Goal: Task Accomplishment & Management: Complete application form

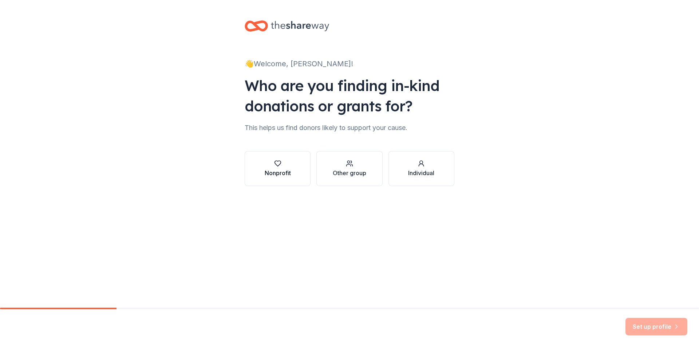
click at [293, 176] on button "Nonprofit" at bounding box center [278, 168] width 66 height 35
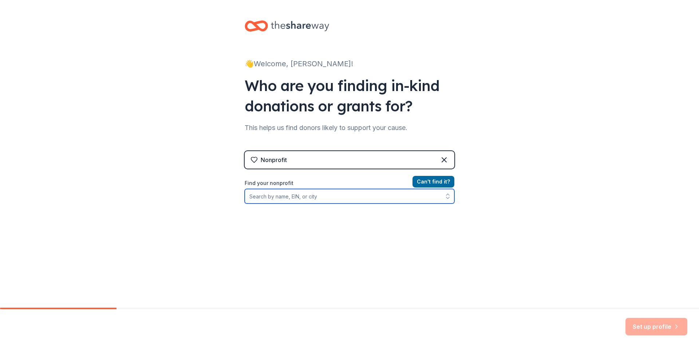
click at [325, 201] on input "Find your nonprofit" at bounding box center [350, 196] width 210 height 15
type input "hope for [PERSON_NAME]"
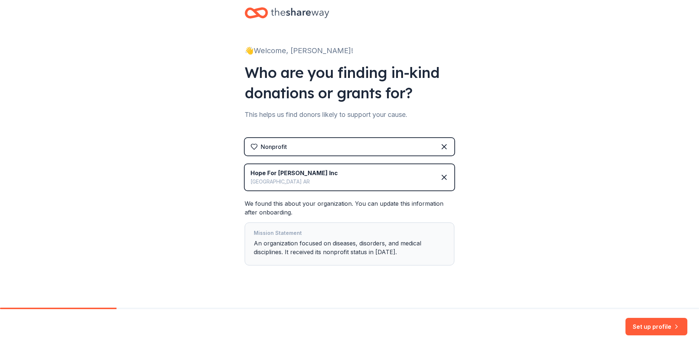
scroll to position [20, 0]
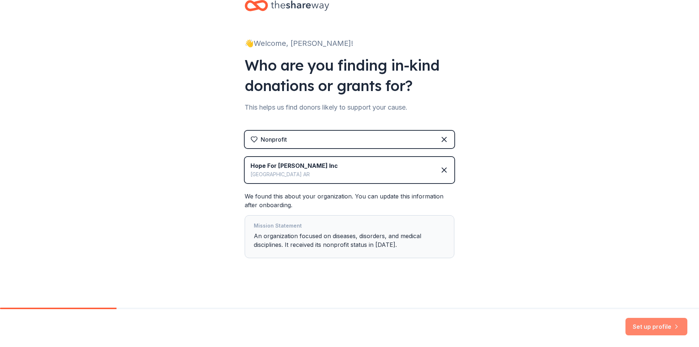
click at [648, 325] on button "Set up profile" at bounding box center [657, 326] width 62 height 17
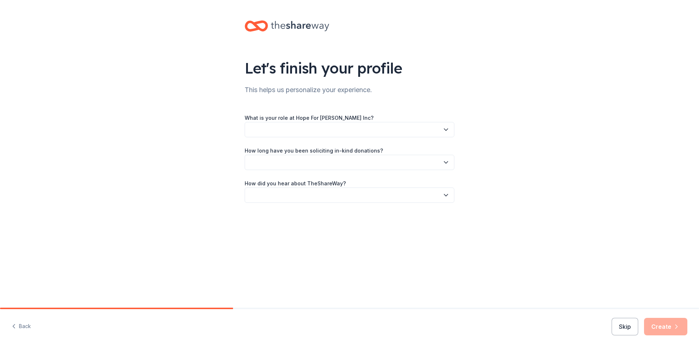
click at [316, 128] on button "button" at bounding box center [350, 129] width 210 height 15
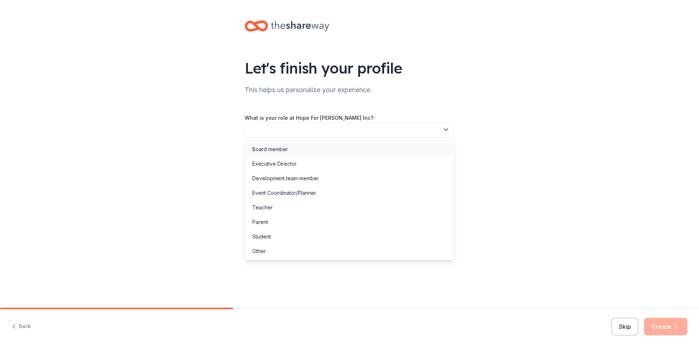
click at [311, 150] on div "Board member" at bounding box center [350, 149] width 206 height 15
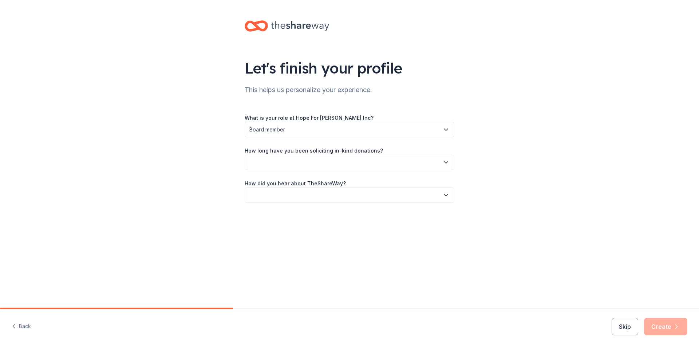
click at [370, 164] on button "button" at bounding box center [350, 162] width 210 height 15
click at [309, 225] on div "More than 5 years" at bounding box center [350, 226] width 206 height 15
click at [289, 195] on button "button" at bounding box center [350, 195] width 210 height 15
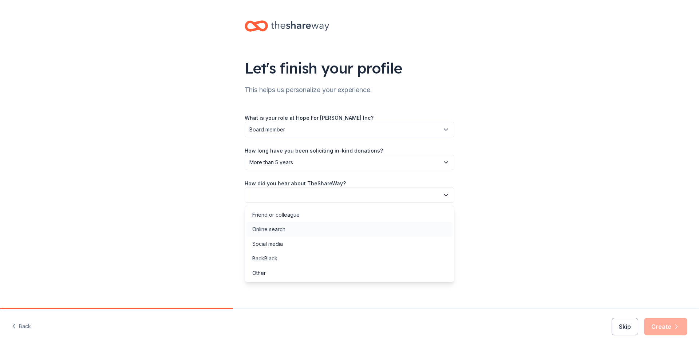
click at [294, 233] on div "Online search" at bounding box center [350, 229] width 206 height 15
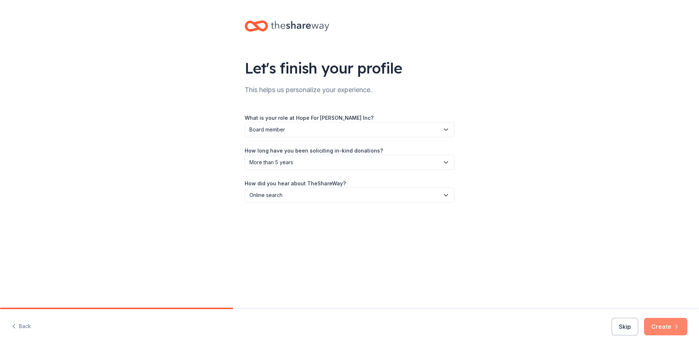
click at [664, 331] on button "Create" at bounding box center [665, 326] width 43 height 17
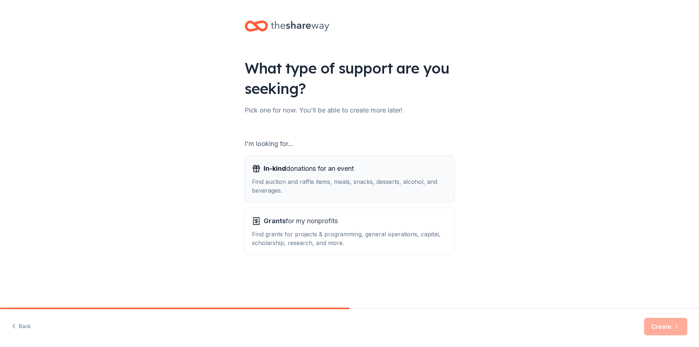
click at [361, 184] on div "Find auction and raffle items, meals, snacks, desserts, alcohol, and beverages." at bounding box center [349, 185] width 195 height 17
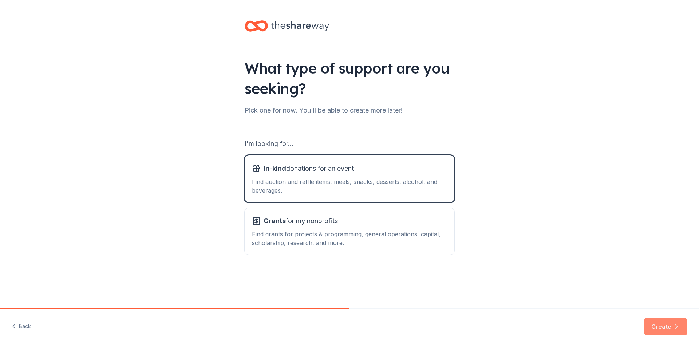
click at [666, 319] on button "Create" at bounding box center [665, 326] width 43 height 17
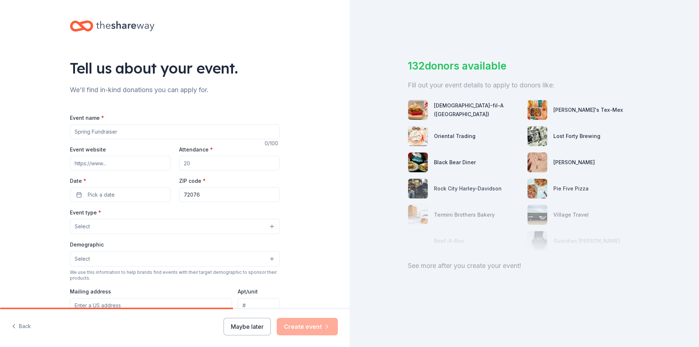
click at [130, 134] on input "Event name *" at bounding box center [175, 132] width 210 height 15
type input "Hope for [PERSON_NAME] Charity Golf Tournament"
click at [126, 165] on input "Event website" at bounding box center [120, 163] width 101 height 15
drag, startPoint x: 116, startPoint y: 170, endPoint x: 107, endPoint y: 165, distance: 10.3
paste input "[URL][DOMAIN_NAME]"
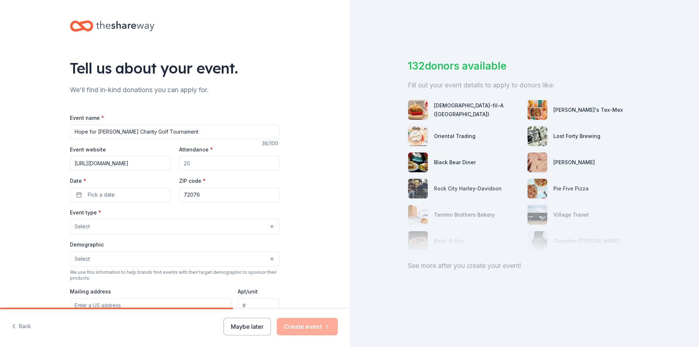
type input "[URL][DOMAIN_NAME]"
click at [211, 168] on input "Attendance *" at bounding box center [229, 163] width 101 height 15
type input "250"
click at [299, 185] on div "Tell us about your event. We'll find in-kind donations you can apply for. Event…" at bounding box center [175, 242] width 350 height 485
click at [134, 196] on button "Pick a date" at bounding box center [120, 195] width 101 height 15
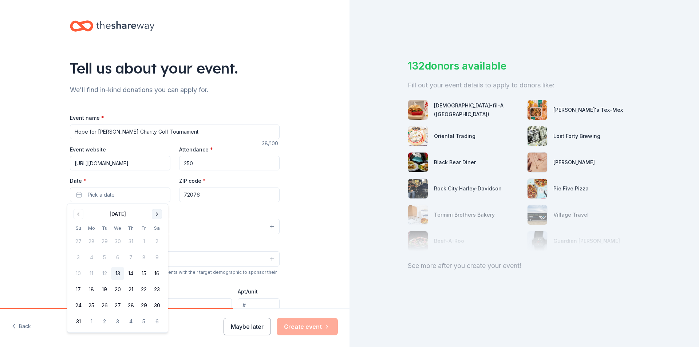
click at [161, 215] on button "Go to next month" at bounding box center [157, 214] width 10 height 10
click at [144, 273] on button "19" at bounding box center [143, 273] width 13 height 13
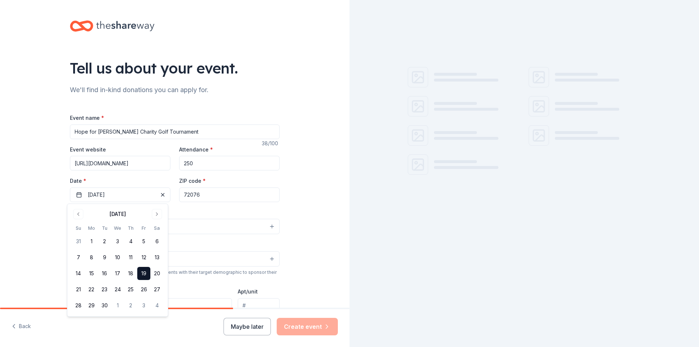
click at [215, 197] on input "72076" at bounding box center [229, 195] width 101 height 15
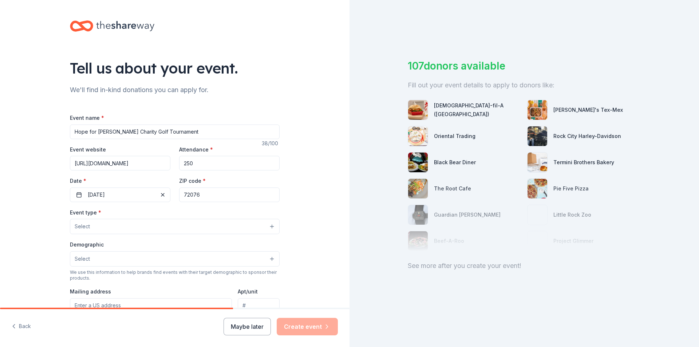
click at [162, 229] on button "Select" at bounding box center [175, 226] width 210 height 15
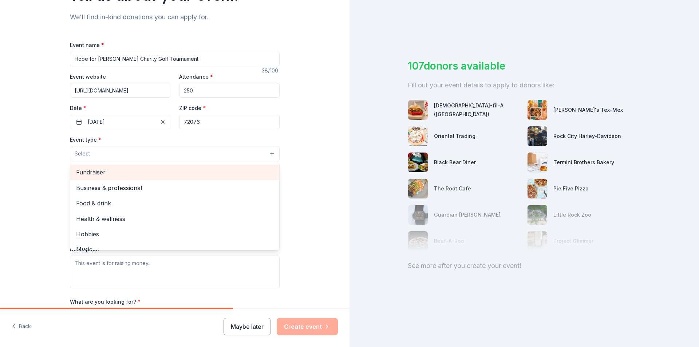
click at [111, 174] on span "Fundraiser" at bounding box center [174, 172] width 197 height 9
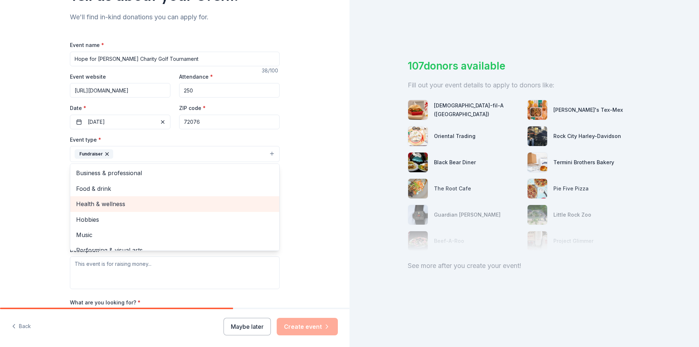
click at [158, 208] on span "Health & wellness" at bounding box center [174, 203] width 197 height 9
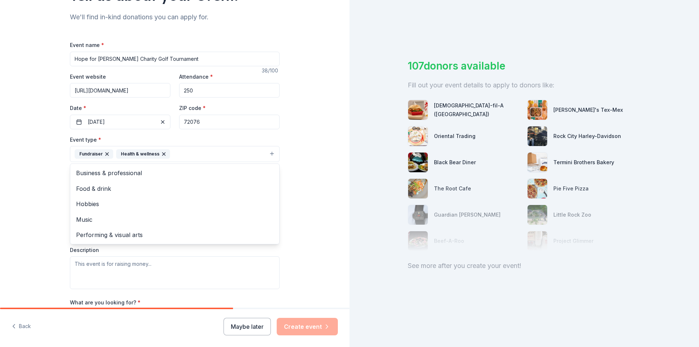
click at [290, 197] on div "Tell us about your event. We'll find in-kind donations you can apply for. Event…" at bounding box center [175, 170] width 350 height 486
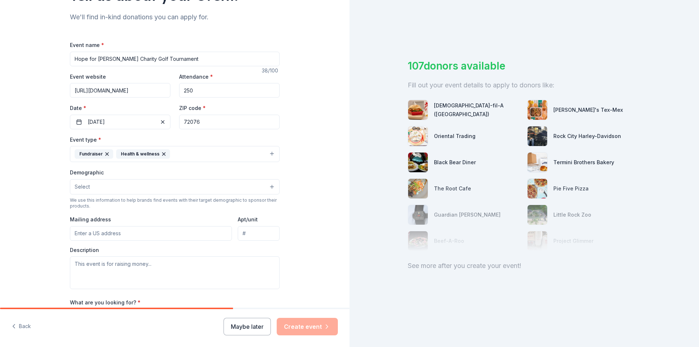
click at [104, 186] on button "Select" at bounding box center [175, 186] width 210 height 15
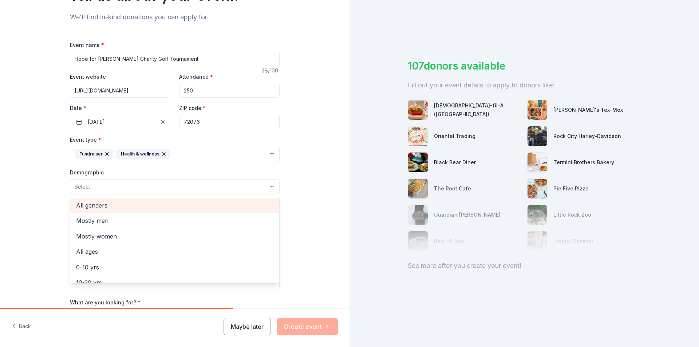
click at [96, 205] on span "All genders" at bounding box center [174, 205] width 197 height 9
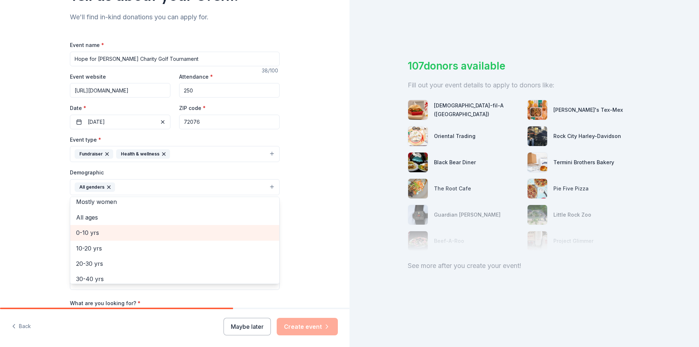
scroll to position [36, 0]
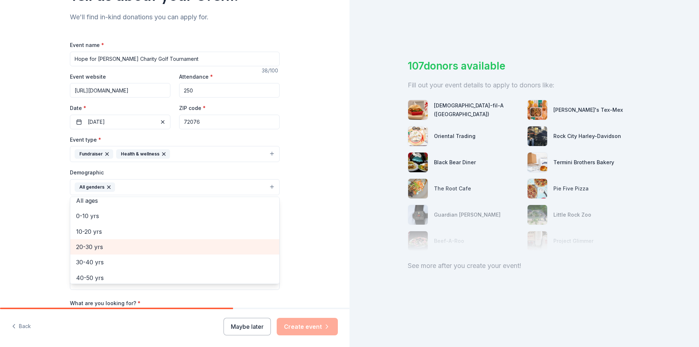
click at [117, 250] on span "20-30 yrs" at bounding box center [174, 246] width 197 height 9
click at [117, 250] on span "30-40 yrs" at bounding box center [174, 246] width 197 height 9
click at [117, 250] on span "40-50 yrs" at bounding box center [174, 246] width 197 height 9
click at [117, 250] on span "50-60 yrs" at bounding box center [174, 246] width 197 height 9
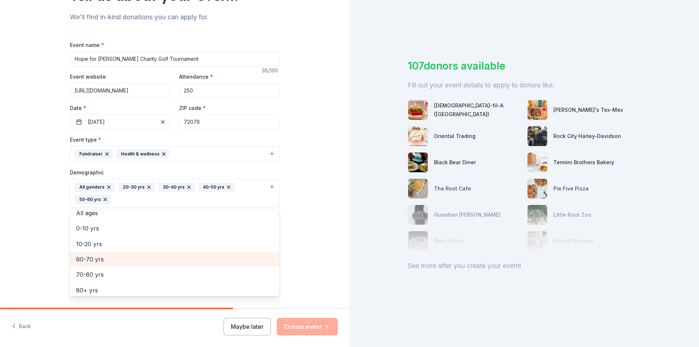
click at [116, 260] on span "60-70 yrs" at bounding box center [174, 259] width 197 height 9
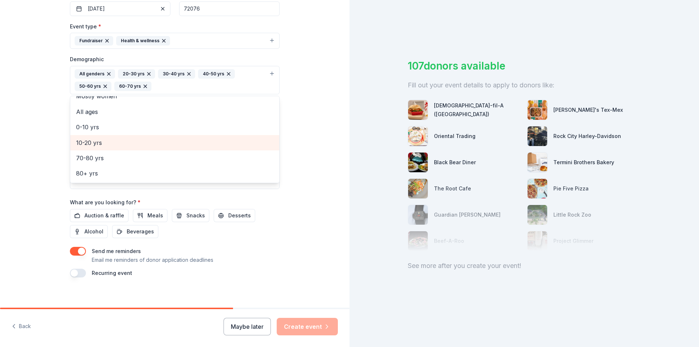
scroll to position [191, 0]
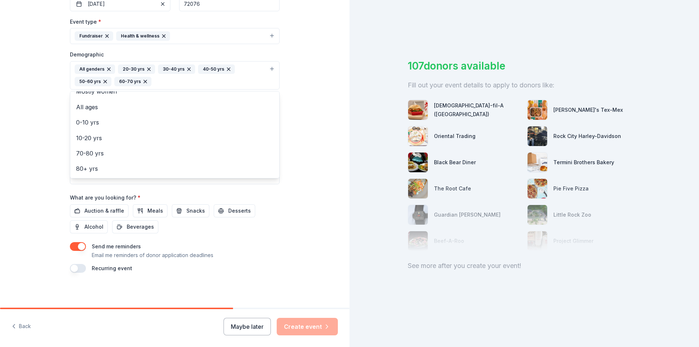
click at [321, 193] on div "Tell us about your event. We'll find in-kind donations you can apply for. Event…" at bounding box center [175, 58] width 350 height 499
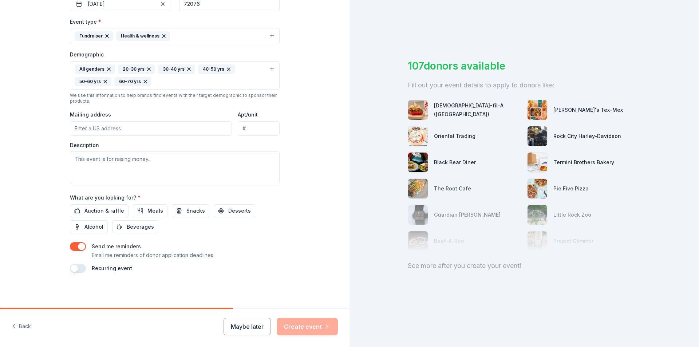
click at [140, 123] on input "Mailing address" at bounding box center [151, 128] width 162 height 15
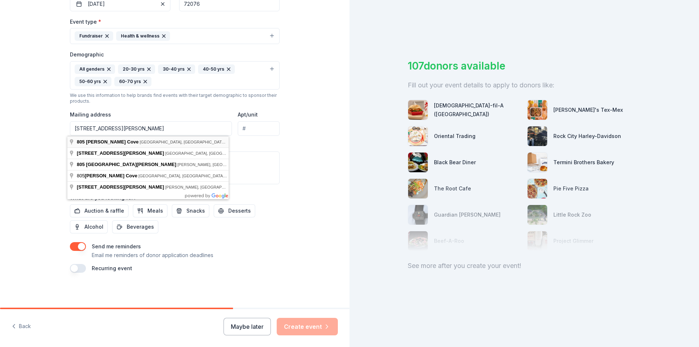
type input "805 Christy Cove, Jacksonville, AR, 72076"
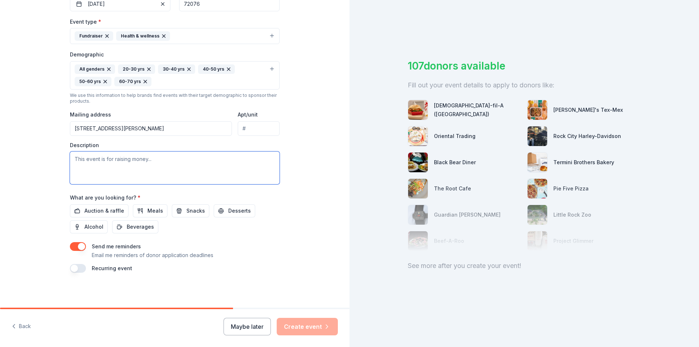
click at [137, 164] on textarea at bounding box center [175, 168] width 210 height 33
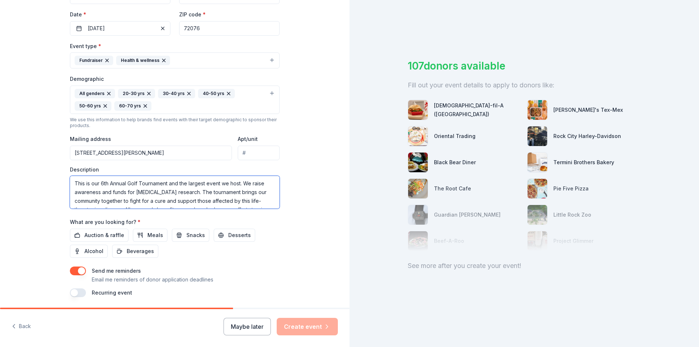
scroll to position [154, 0]
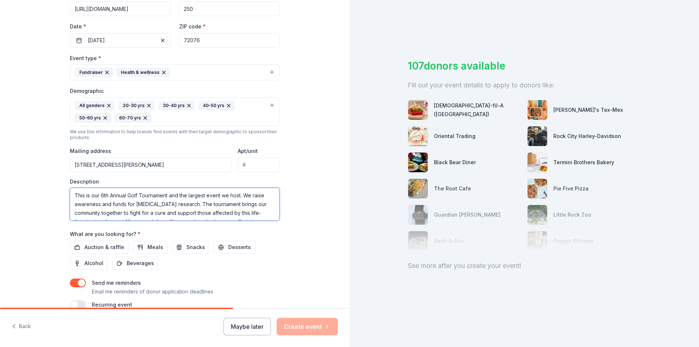
click at [243, 196] on textarea "This is our 6th Annual Golf Tournament and the largest event we host. We raise …" at bounding box center [175, 204] width 210 height 33
click at [218, 205] on textarea "This is our 6th Annual Golf Tournament and the largest event we host. Hope for …" at bounding box center [175, 204] width 210 height 33
click at [219, 205] on textarea "This is our 6th Annual Golf Tournament and the largest event we host. Hope for …" at bounding box center [175, 204] width 210 height 33
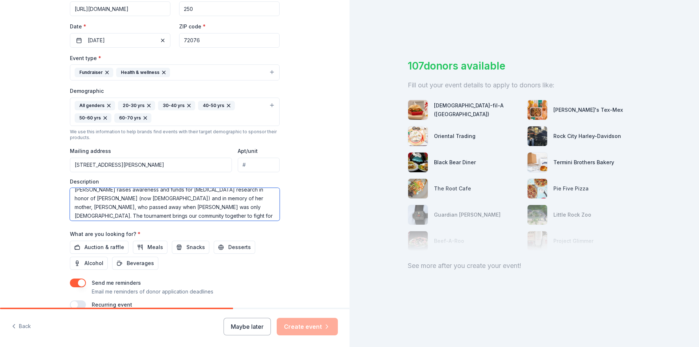
click at [112, 198] on textarea "This is our 6th Annual Golf Tournament and the largest event we host. Hope for …" at bounding box center [175, 204] width 210 height 33
click at [220, 216] on textarea "This is our 6th Annual Golf Tournament and the largest event we host. Hope for …" at bounding box center [175, 204] width 210 height 33
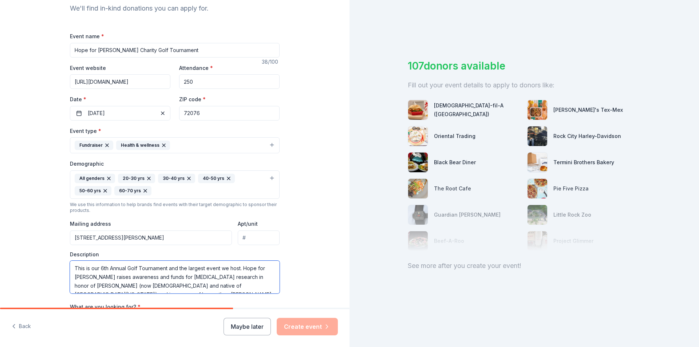
scroll to position [118, 0]
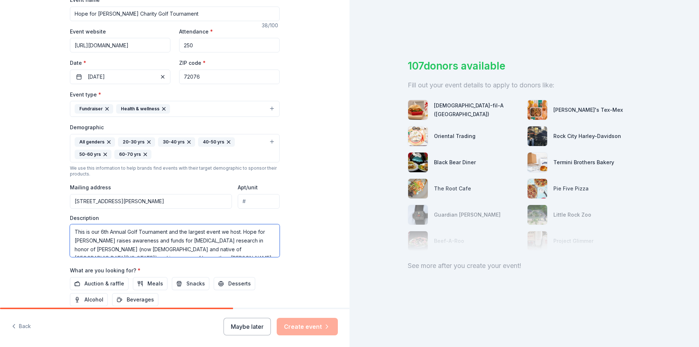
click at [242, 233] on textarea "This is our 6th Annual Golf Tournament and the largest event we host. Hope for …" at bounding box center [175, 240] width 210 height 33
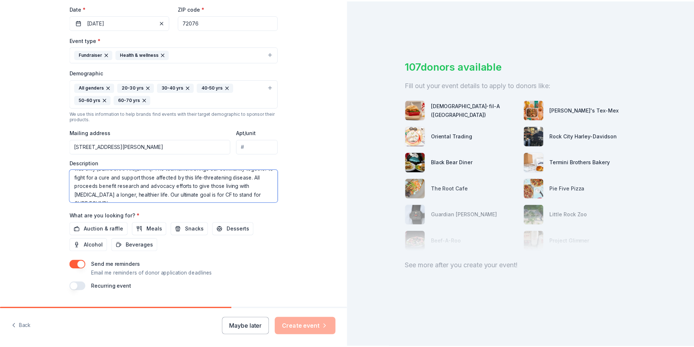
scroll to position [191, 0]
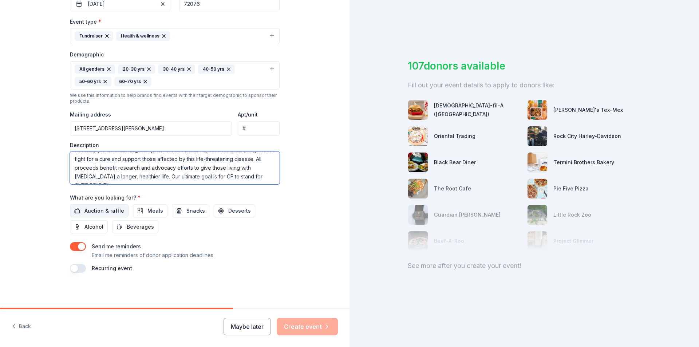
type textarea "This is our 6th Annual Golf Tournament and the largest event we host. Last year…"
click at [103, 205] on button "Auction & raffle" at bounding box center [99, 210] width 59 height 13
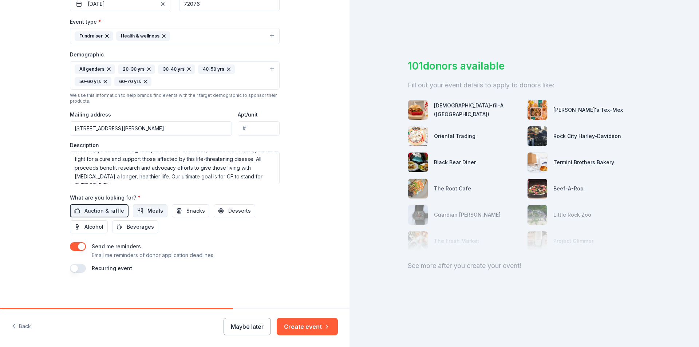
click at [148, 209] on span "Meals" at bounding box center [156, 211] width 16 height 9
click at [172, 208] on button "Snacks" at bounding box center [191, 210] width 38 height 13
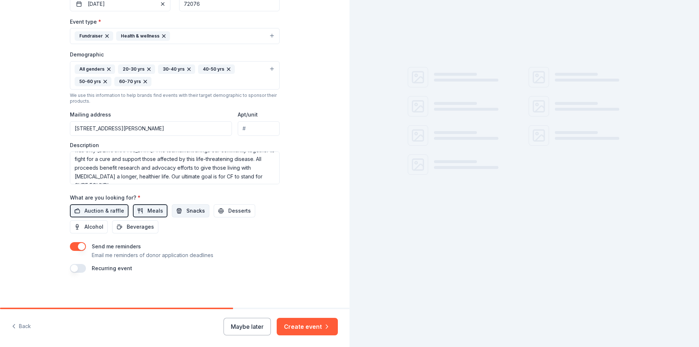
click at [172, 208] on button "Snacks" at bounding box center [191, 210] width 38 height 13
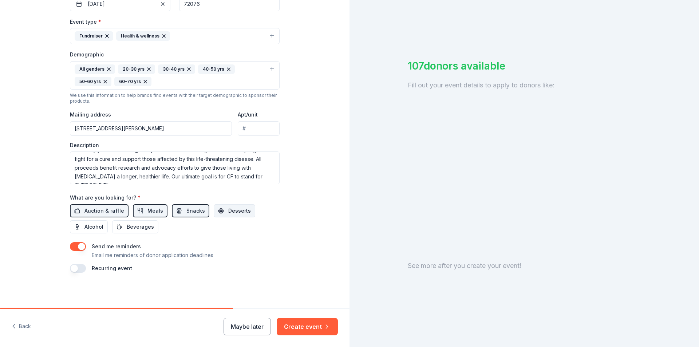
click at [240, 211] on span "Desserts" at bounding box center [239, 211] width 23 height 9
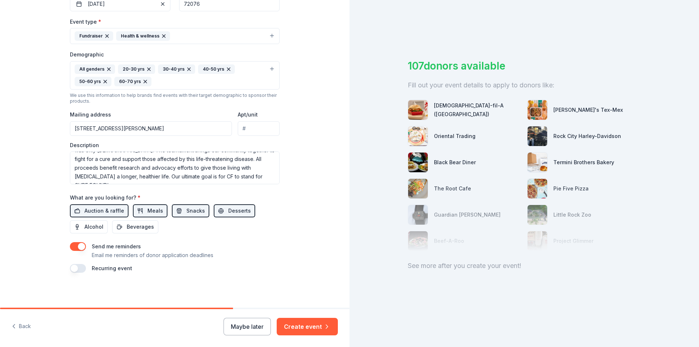
click at [123, 273] on div "Tell us about your event. We'll find in-kind donations you can apply for. Event…" at bounding box center [174, 58] width 233 height 499
click at [70, 263] on div "Send me reminders Email me reminders of donor application deadlines Recurring e…" at bounding box center [175, 257] width 210 height 31
click at [74, 267] on button "button" at bounding box center [78, 268] width 16 height 9
click at [325, 328] on icon "button" at bounding box center [326, 326] width 7 height 7
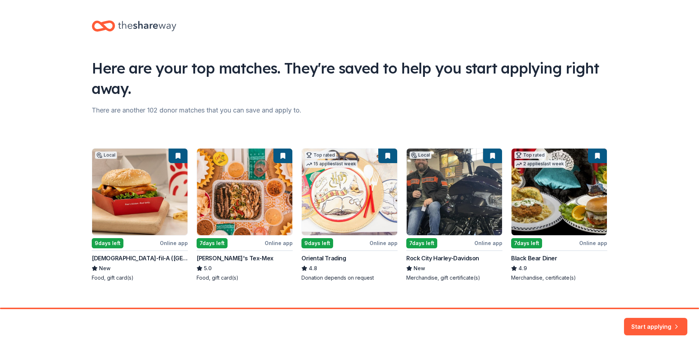
click at [240, 201] on div "Local 9 days left Online app Chick-fil-A (North Little Rock) New Food, gift car…" at bounding box center [350, 214] width 516 height 133
click at [657, 321] on button "Start applying" at bounding box center [655, 326] width 63 height 17
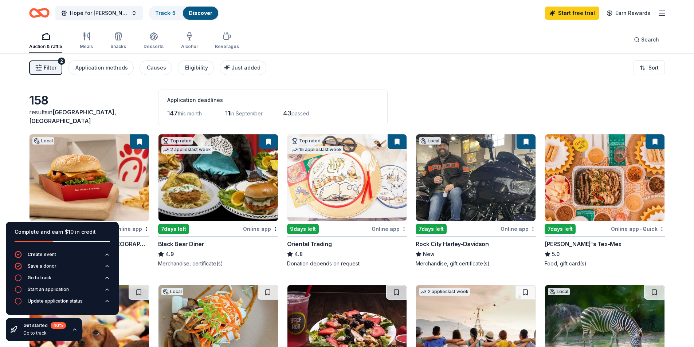
click at [436, 62] on div "Filter 2 Application methods Causes Eligibility Just added Sort" at bounding box center [347, 67] width 694 height 29
click at [73, 330] on icon "button" at bounding box center [75, 330] width 6 height 6
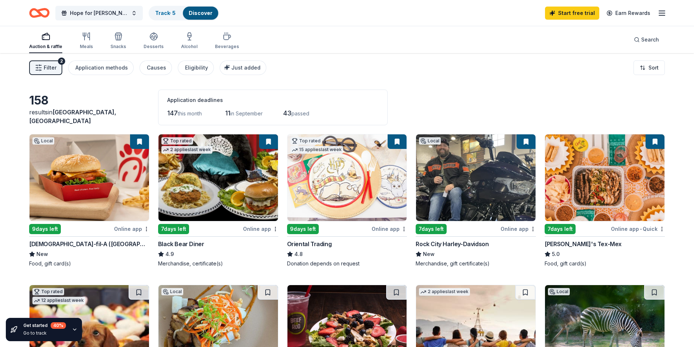
click at [624, 178] on img at bounding box center [604, 177] width 119 height 87
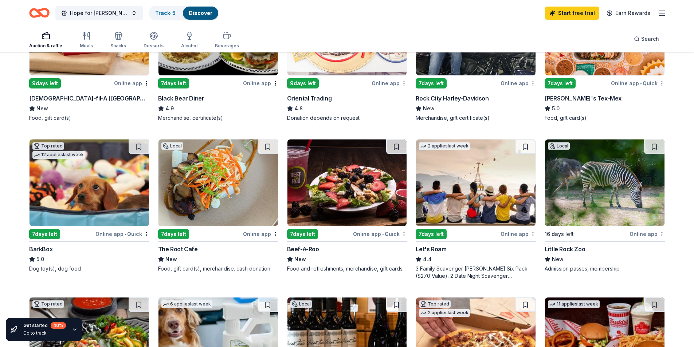
scroll to position [182, 0]
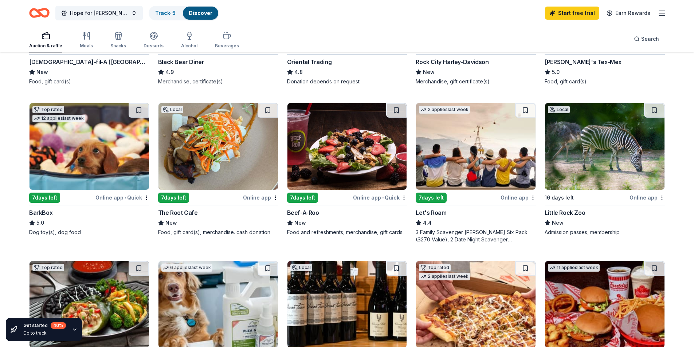
click at [204, 172] on img at bounding box center [217, 146] width 119 height 87
click at [67, 152] on img at bounding box center [89, 146] width 119 height 87
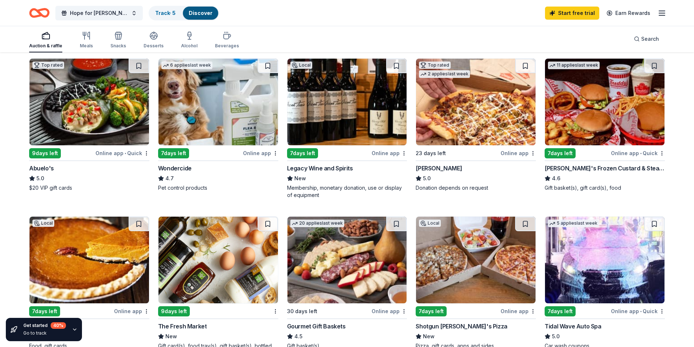
scroll to position [401, 0]
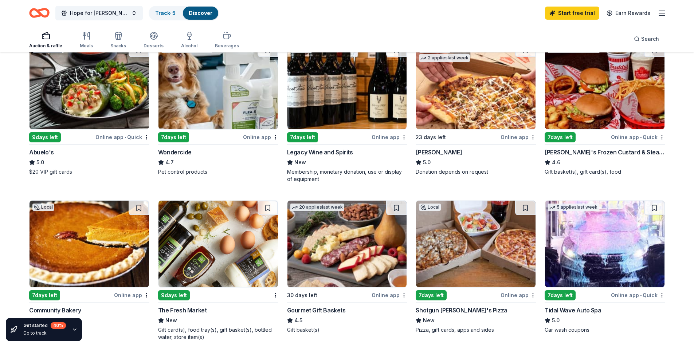
click at [501, 243] on img at bounding box center [475, 244] width 119 height 87
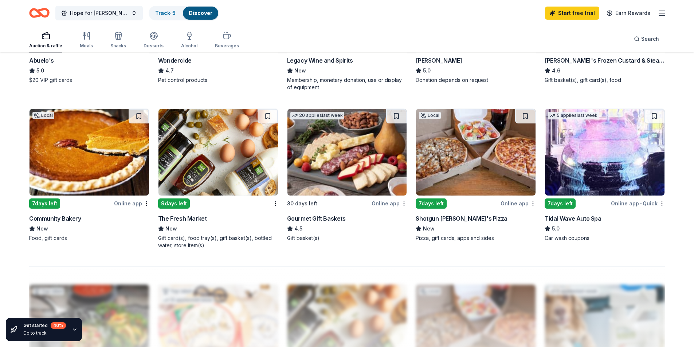
scroll to position [510, 0]
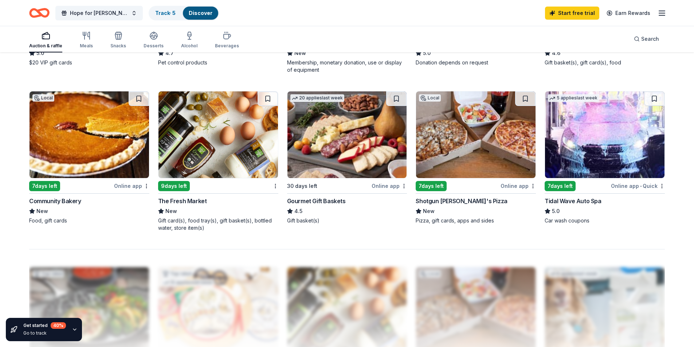
click at [102, 132] on img at bounding box center [89, 134] width 119 height 87
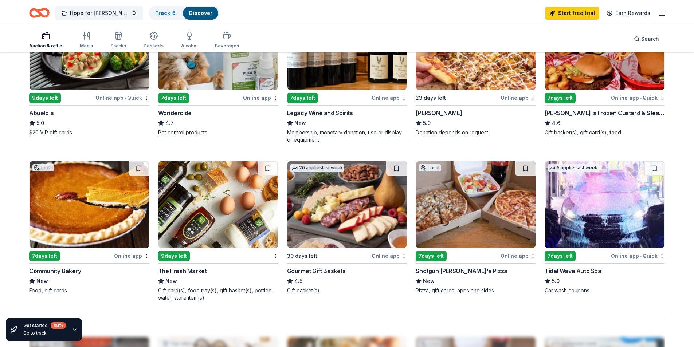
scroll to position [437, 0]
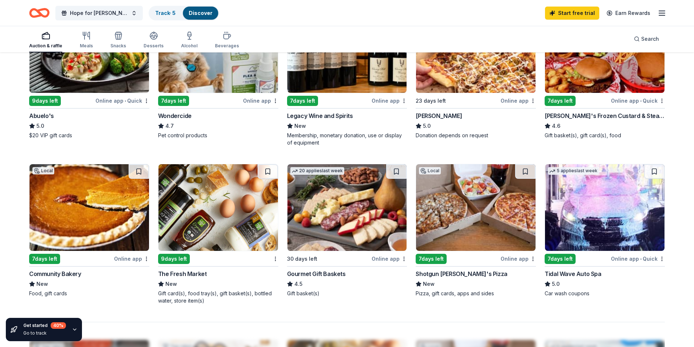
click at [340, 212] on img at bounding box center [346, 207] width 119 height 87
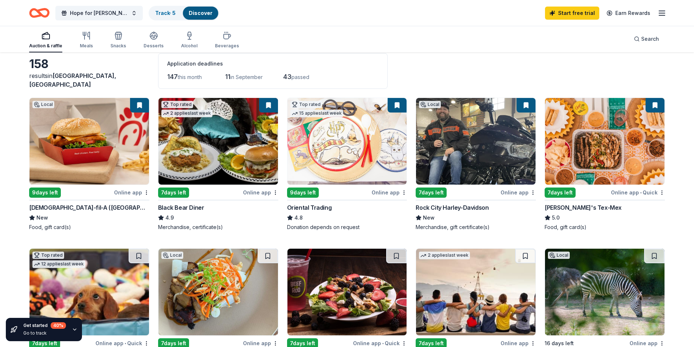
scroll to position [0, 0]
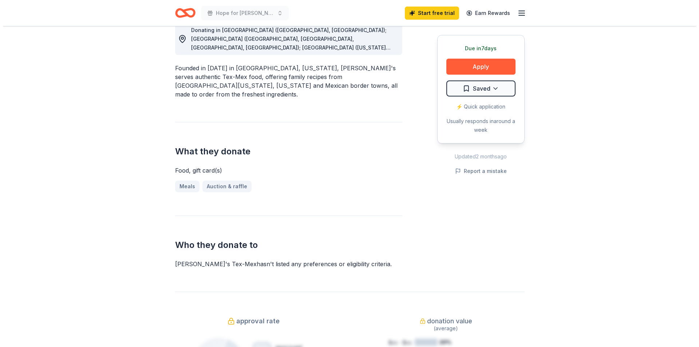
scroll to position [219, 0]
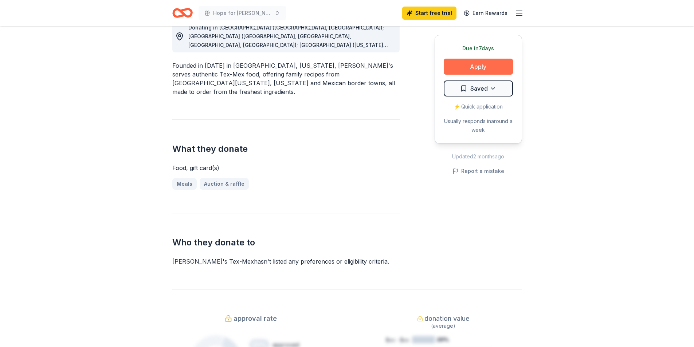
click at [479, 63] on button "Apply" at bounding box center [478, 67] width 69 height 16
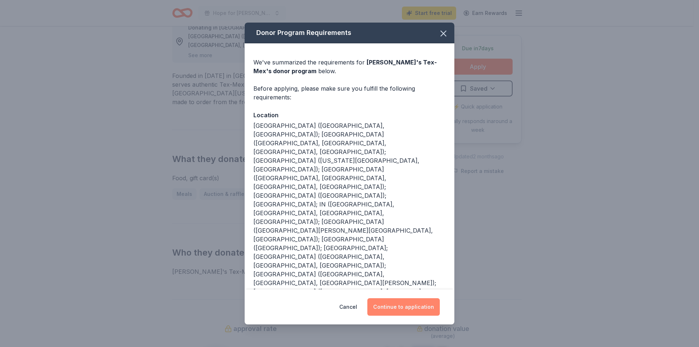
click at [419, 298] on button "Continue to application" at bounding box center [404, 306] width 72 height 17
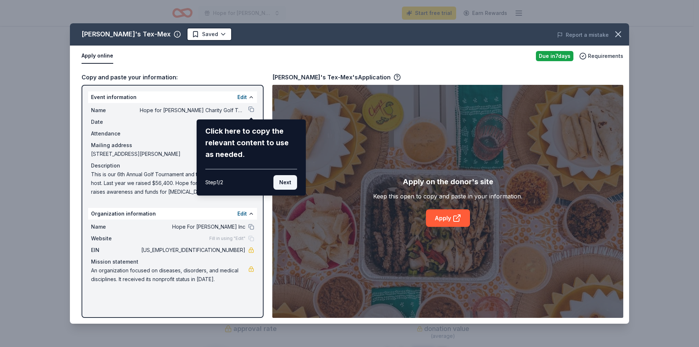
click at [282, 184] on button "Next" at bounding box center [286, 182] width 24 height 15
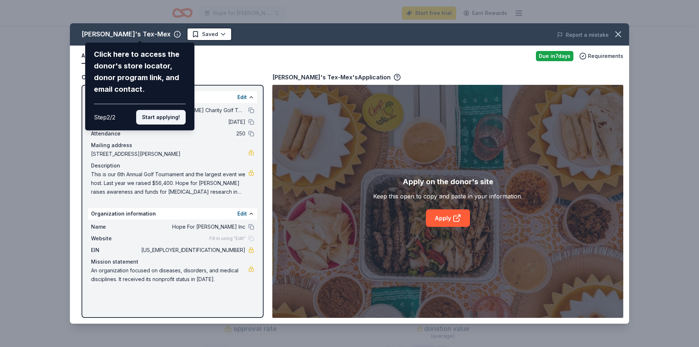
click at [158, 117] on button "Start applying!" at bounding box center [161, 117] width 50 height 15
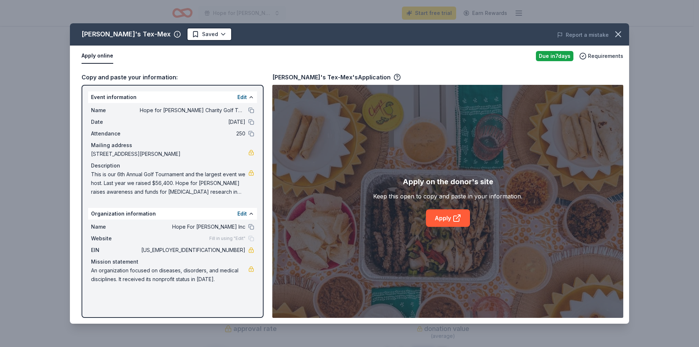
click at [251, 240] on div "Fill in using "Edit"" at bounding box center [231, 239] width 45 height 6
click at [243, 237] on span "Fill in using "Edit"" at bounding box center [227, 239] width 36 height 6
click at [244, 99] on button "Edit" at bounding box center [242, 97] width 9 height 9
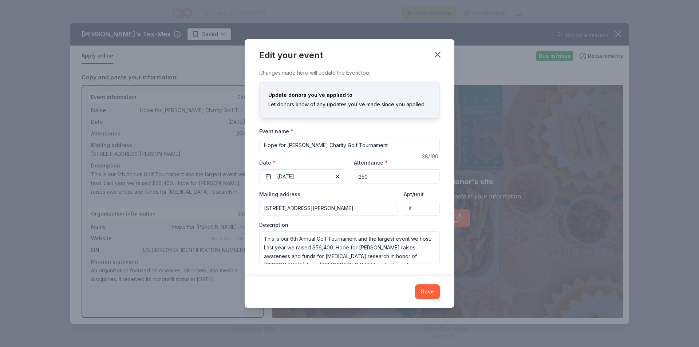
click at [375, 219] on div "Mailing address 805 Christy Cove, Jacksonville, AR, 72076 Apt/unit Description …" at bounding box center [349, 227] width 181 height 74
click at [374, 210] on input "805 Christy Cove, Jacksonville, AR, 72076" at bounding box center [328, 208] width 139 height 15
click at [451, 164] on div "Changes made here will update the Event too. Update donors you've applied to Le…" at bounding box center [350, 171] width 210 height 207
click at [440, 55] on icon "button" at bounding box center [438, 55] width 10 height 10
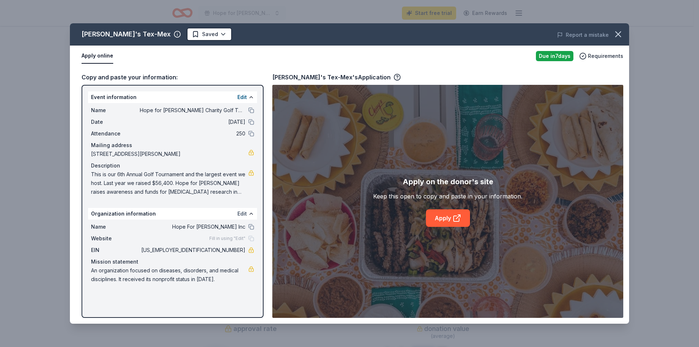
click at [245, 210] on button "Edit" at bounding box center [242, 213] width 9 height 9
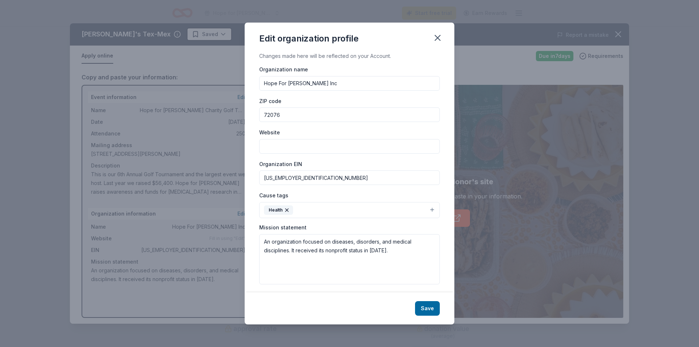
scroll to position [4, 0]
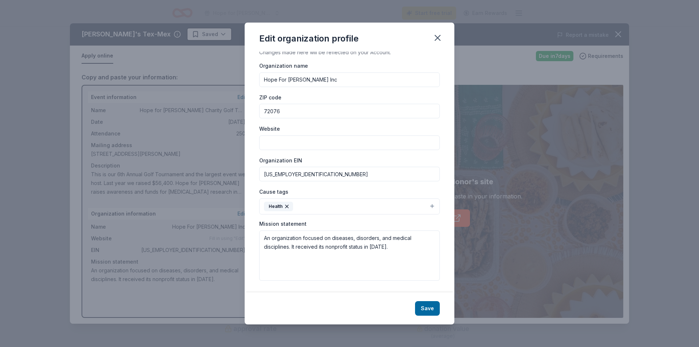
click at [313, 142] on input "Website" at bounding box center [349, 143] width 181 height 15
paste input "[URL][DOMAIN_NAME]"
type input "[URL][DOMAIN_NAME]"
click at [434, 308] on button "Save" at bounding box center [427, 308] width 25 height 15
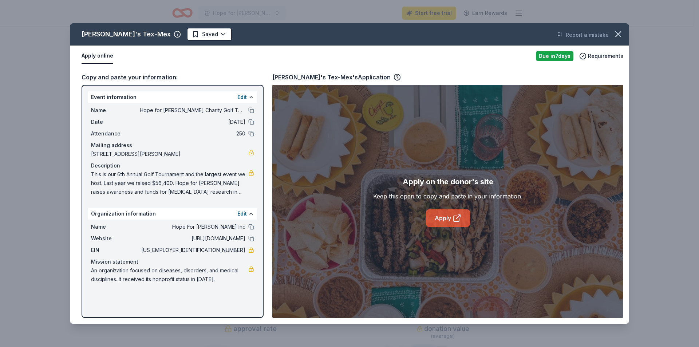
click at [437, 216] on link "Apply" at bounding box center [448, 217] width 44 height 17
click at [583, 35] on button "Report a mistake" at bounding box center [583, 35] width 52 height 9
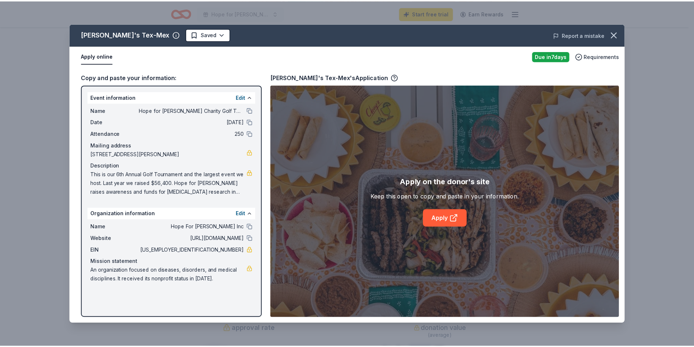
scroll to position [0, 0]
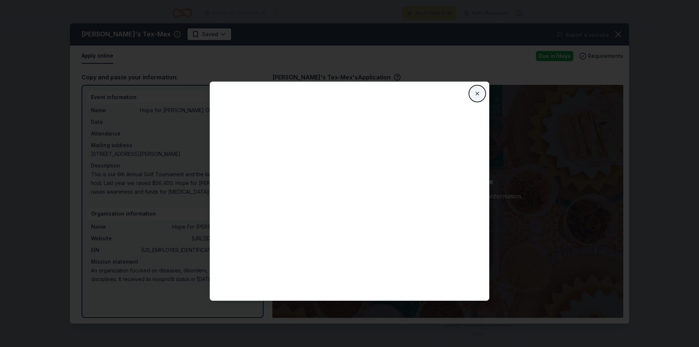
click at [477, 95] on button "Close" at bounding box center [477, 93] width 15 height 15
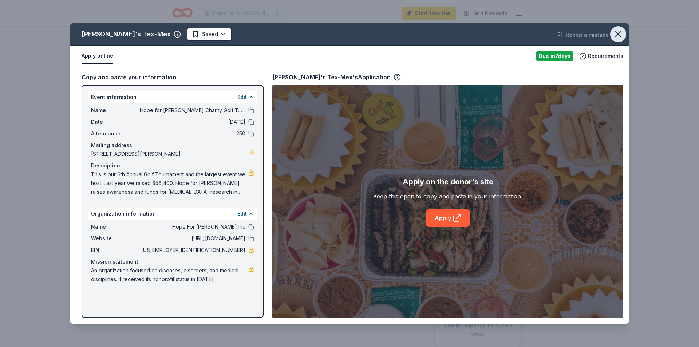
click at [620, 34] on icon "button" at bounding box center [618, 34] width 10 height 10
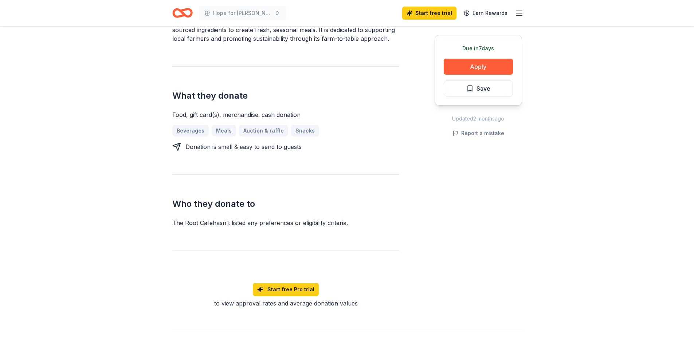
scroll to position [255, 0]
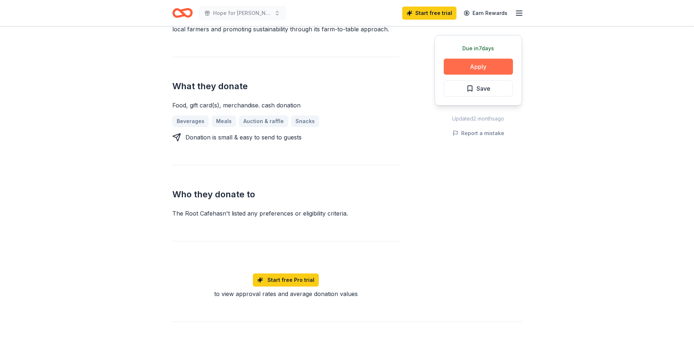
click at [475, 64] on button "Apply" at bounding box center [478, 67] width 69 height 16
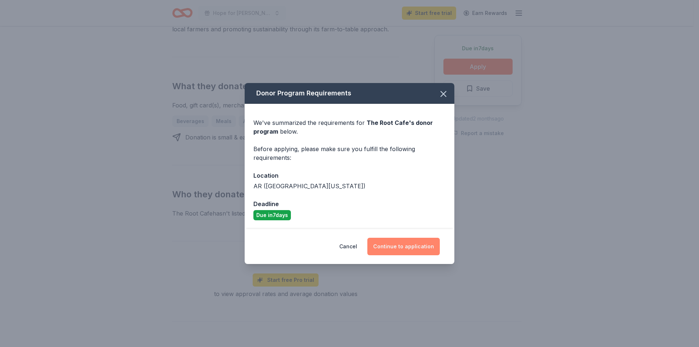
click at [409, 246] on button "Continue to application" at bounding box center [404, 246] width 72 height 17
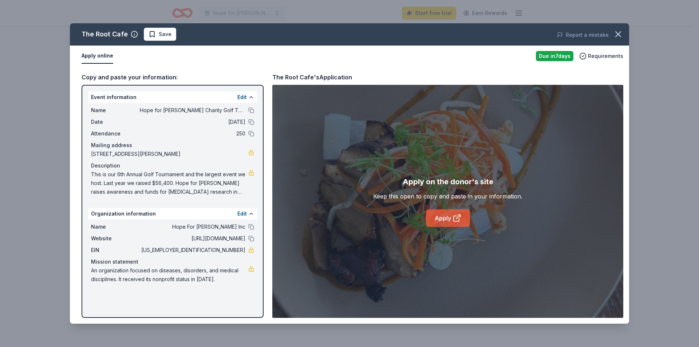
click at [434, 216] on link "Apply" at bounding box center [448, 217] width 44 height 17
click at [197, 184] on span "This is our 6th Annual Golf Tournament and the largest event we host. Last year…" at bounding box center [169, 183] width 157 height 26
click at [184, 183] on span "This is our 6th Annual Golf Tournament and the largest event we host. Last year…" at bounding box center [169, 183] width 157 height 26
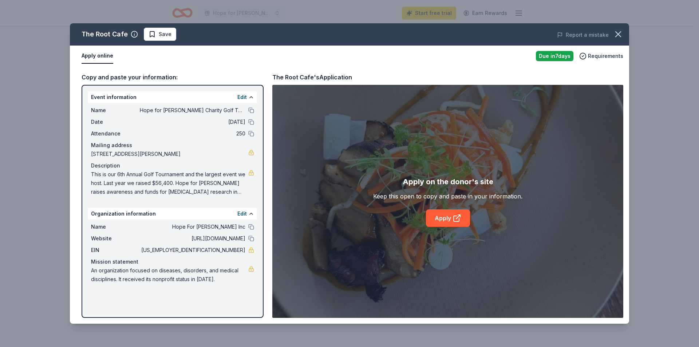
click at [184, 183] on span "This is our 6th Annual Golf Tournament and the largest event we host. Last year…" at bounding box center [169, 183] width 157 height 26
click at [183, 183] on span "This is our 6th Annual Golf Tournament and the largest event we host. Last year…" at bounding box center [169, 183] width 157 height 26
click at [183, 188] on span "This is our 6th Annual Golf Tournament and the largest event we host. Last year…" at bounding box center [169, 183] width 157 height 26
click at [183, 189] on span "This is our 6th Annual Golf Tournament and the largest event we host. Last year…" at bounding box center [169, 183] width 157 height 26
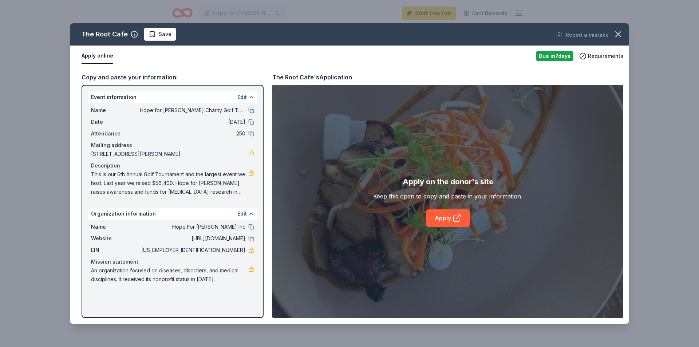
click at [183, 189] on span "This is our 6th Annual Golf Tournament and the largest event we host. Last year…" at bounding box center [169, 183] width 157 height 26
click at [250, 175] on link at bounding box center [251, 173] width 6 height 6
click at [242, 97] on button "Edit" at bounding box center [242, 97] width 9 height 9
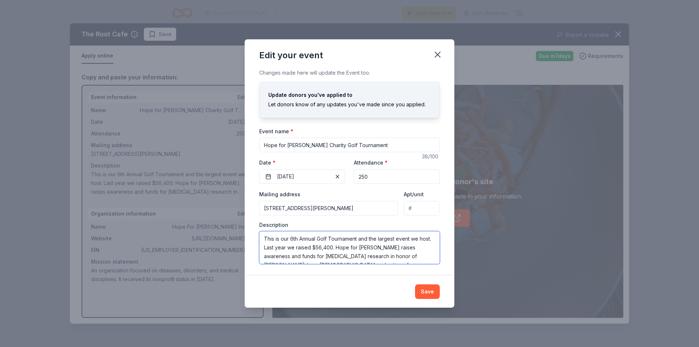
click at [269, 240] on textarea "This is our 6th Annual Golf Tournament and the largest event we host. Last year…" at bounding box center [349, 247] width 181 height 33
click at [441, 61] on button "button" at bounding box center [438, 55] width 16 height 16
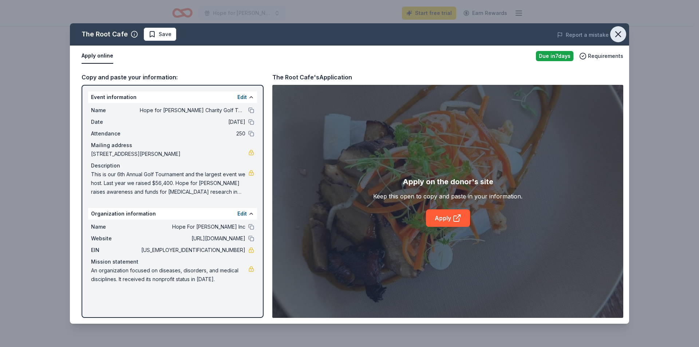
click at [623, 33] on icon "button" at bounding box center [618, 34] width 10 height 10
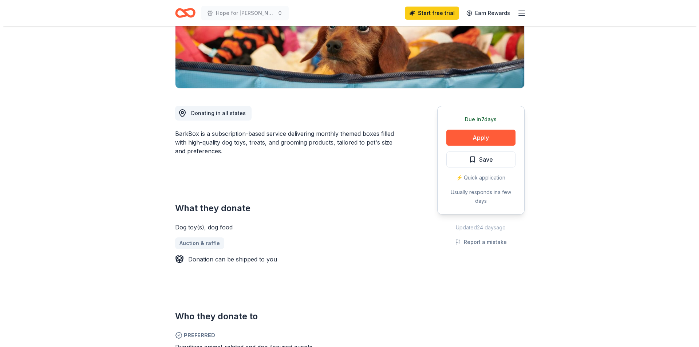
scroll to position [73, 0]
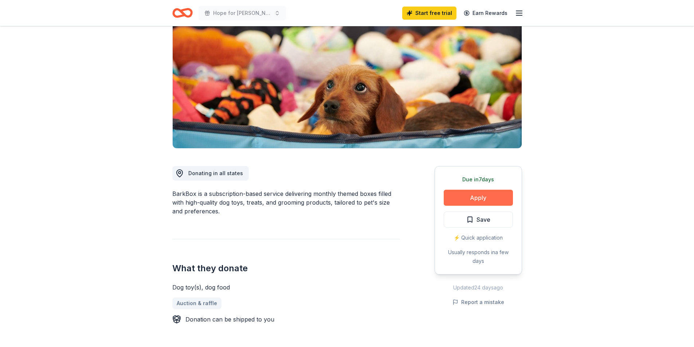
click at [480, 197] on button "Apply" at bounding box center [478, 198] width 69 height 16
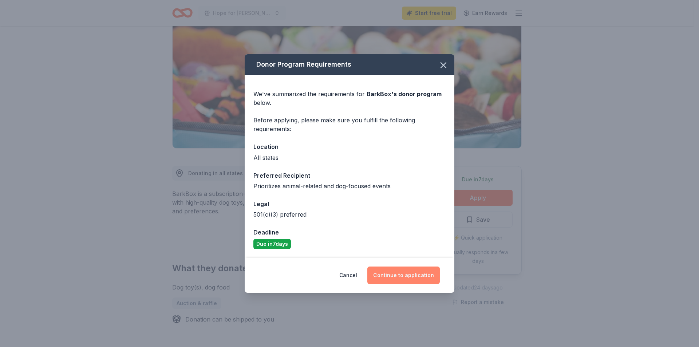
click at [394, 276] on button "Continue to application" at bounding box center [404, 275] width 72 height 17
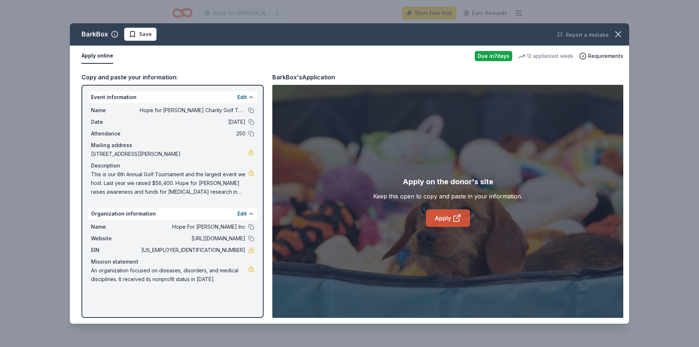
click at [451, 223] on link "Apply" at bounding box center [448, 217] width 44 height 17
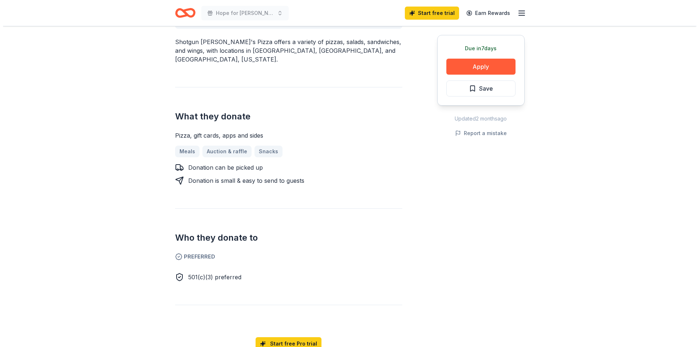
scroll to position [291, 0]
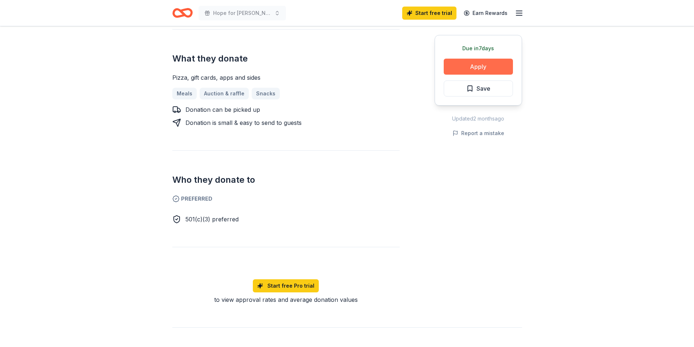
click at [490, 67] on button "Apply" at bounding box center [478, 67] width 69 height 16
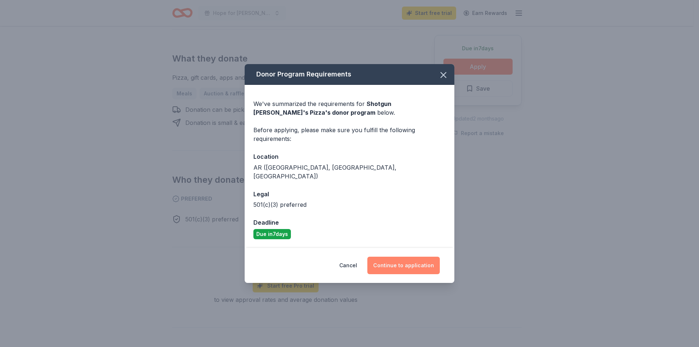
click at [422, 264] on button "Continue to application" at bounding box center [404, 265] width 72 height 17
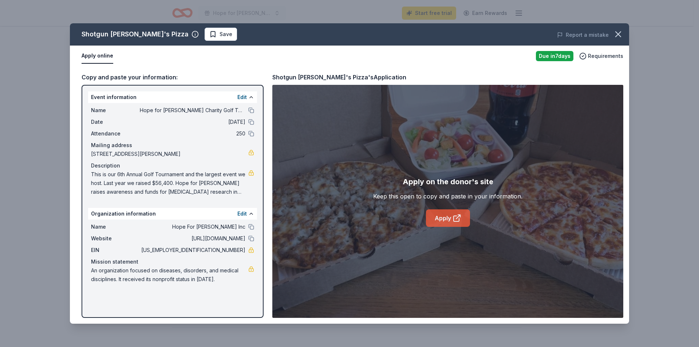
click at [443, 220] on link "Apply" at bounding box center [448, 217] width 44 height 17
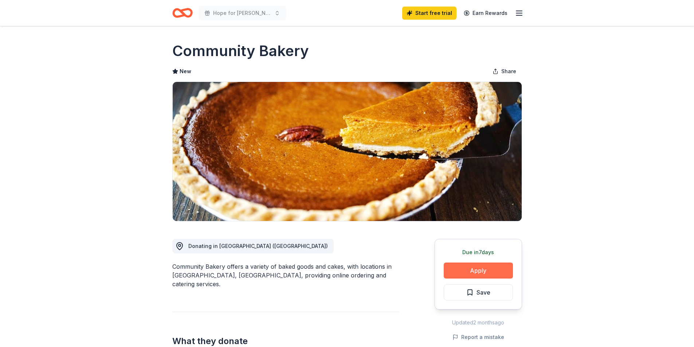
click at [475, 267] on button "Apply" at bounding box center [478, 271] width 69 height 16
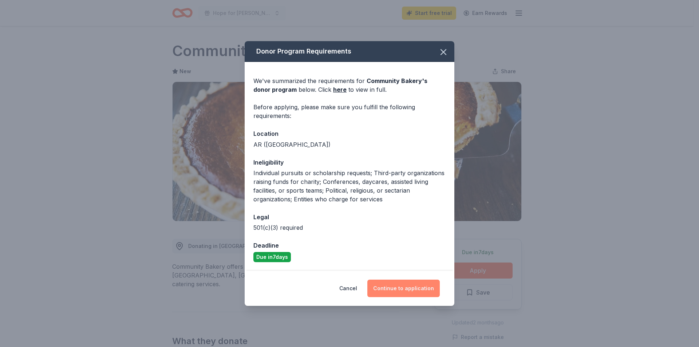
click at [411, 287] on button "Continue to application" at bounding box center [404, 288] width 72 height 17
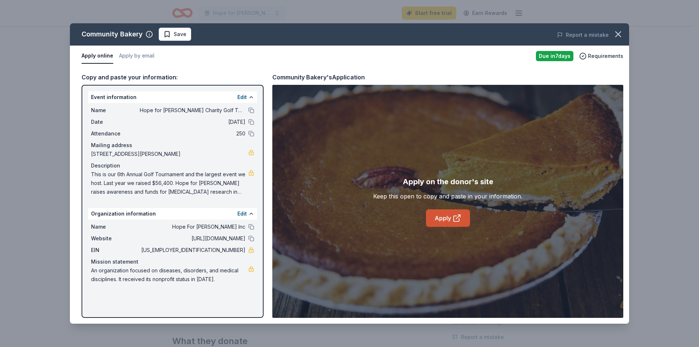
click at [455, 217] on icon at bounding box center [457, 218] width 9 height 9
click at [240, 96] on button "Edit" at bounding box center [242, 97] width 9 height 9
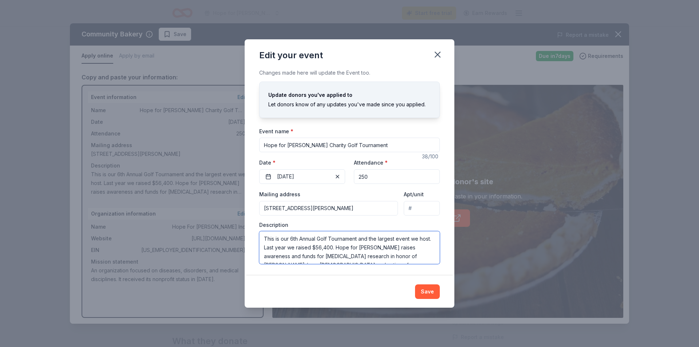
click at [317, 244] on textarea "This is our 6th Annual Golf Tournament and the largest event we host. Last year…" at bounding box center [349, 247] width 181 height 33
click at [396, 250] on textarea "This is our 6th Annual Golf Tournament and the largest event we host. Last year…" at bounding box center [349, 247] width 181 height 33
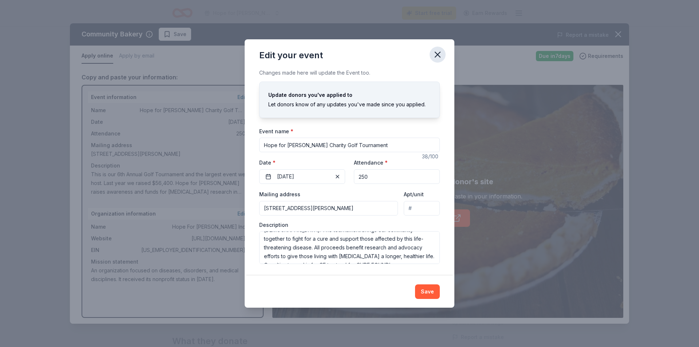
click at [442, 54] on icon "button" at bounding box center [438, 55] width 10 height 10
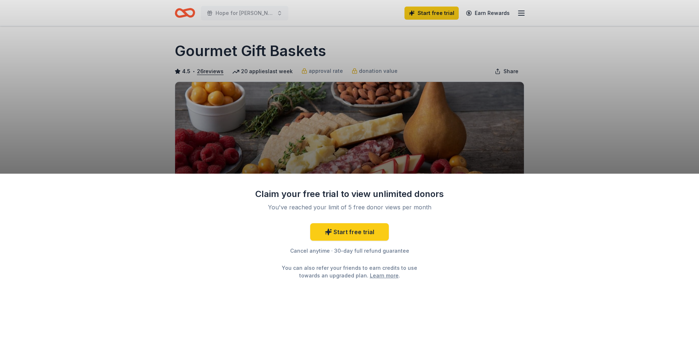
click at [573, 123] on div "Claim your free trial to view unlimited donors You've reached your limit of 5 f…" at bounding box center [349, 173] width 699 height 347
click at [607, 126] on div "Claim your free trial to view unlimited donors You've reached your limit of 5 f…" at bounding box center [349, 173] width 699 height 347
